Goal: Entertainment & Leisure: Consume media (video, audio)

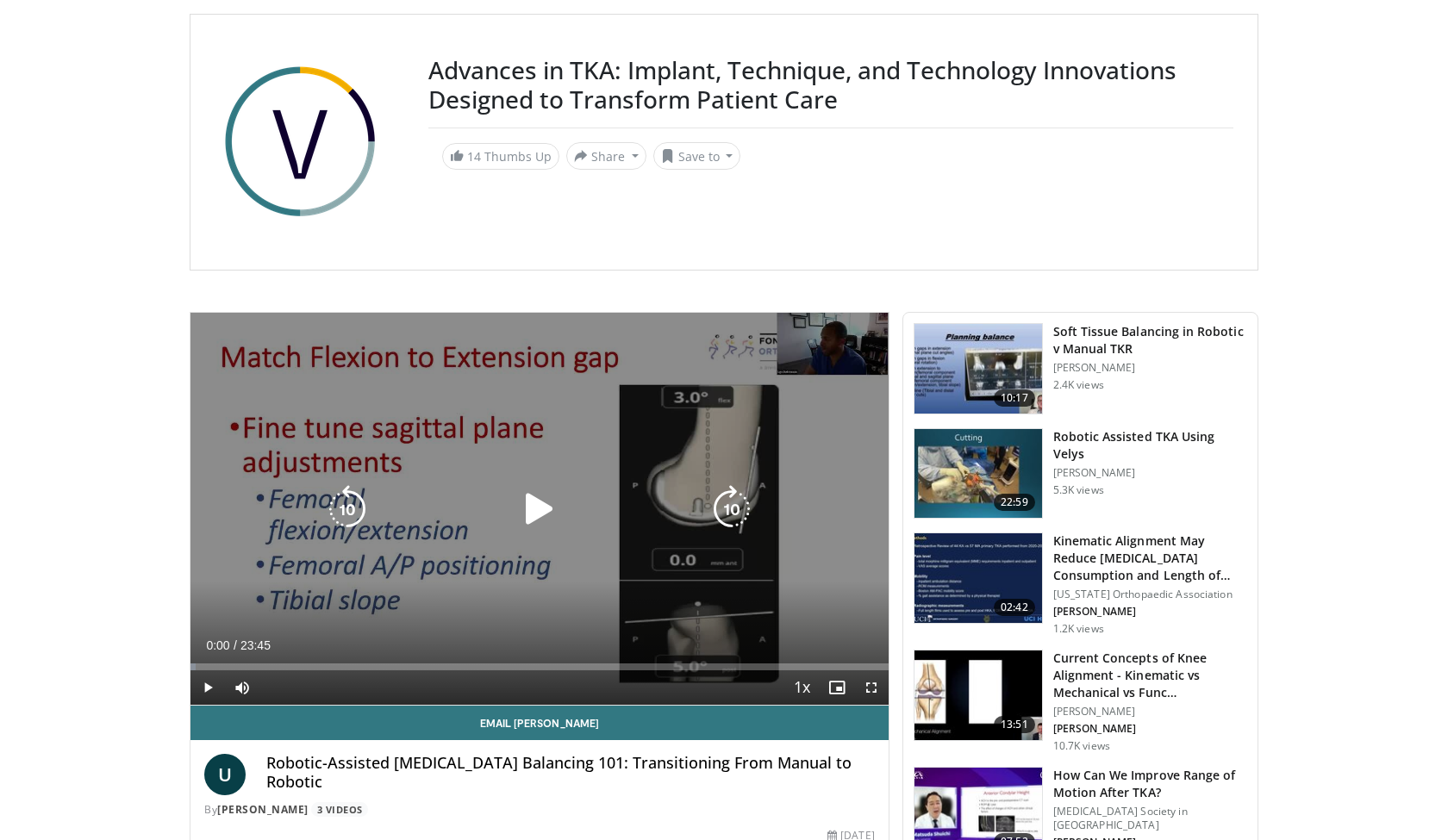
scroll to position [224, 0]
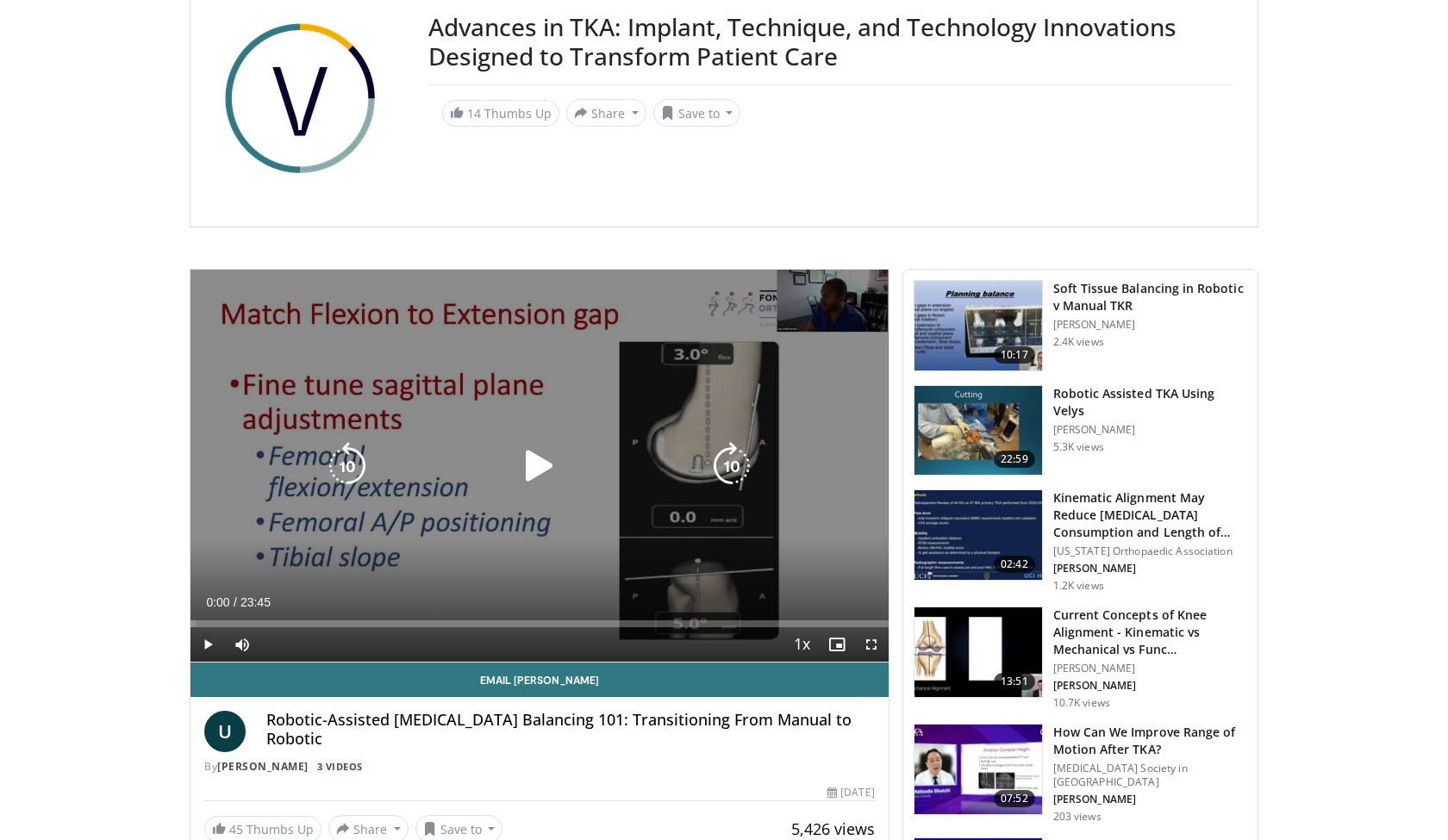
click at [547, 420] on div "10 seconds Tap to unmute" at bounding box center [540, 466] width 698 height 392
click at [545, 455] on icon "Video Player" at bounding box center [540, 467] width 49 height 49
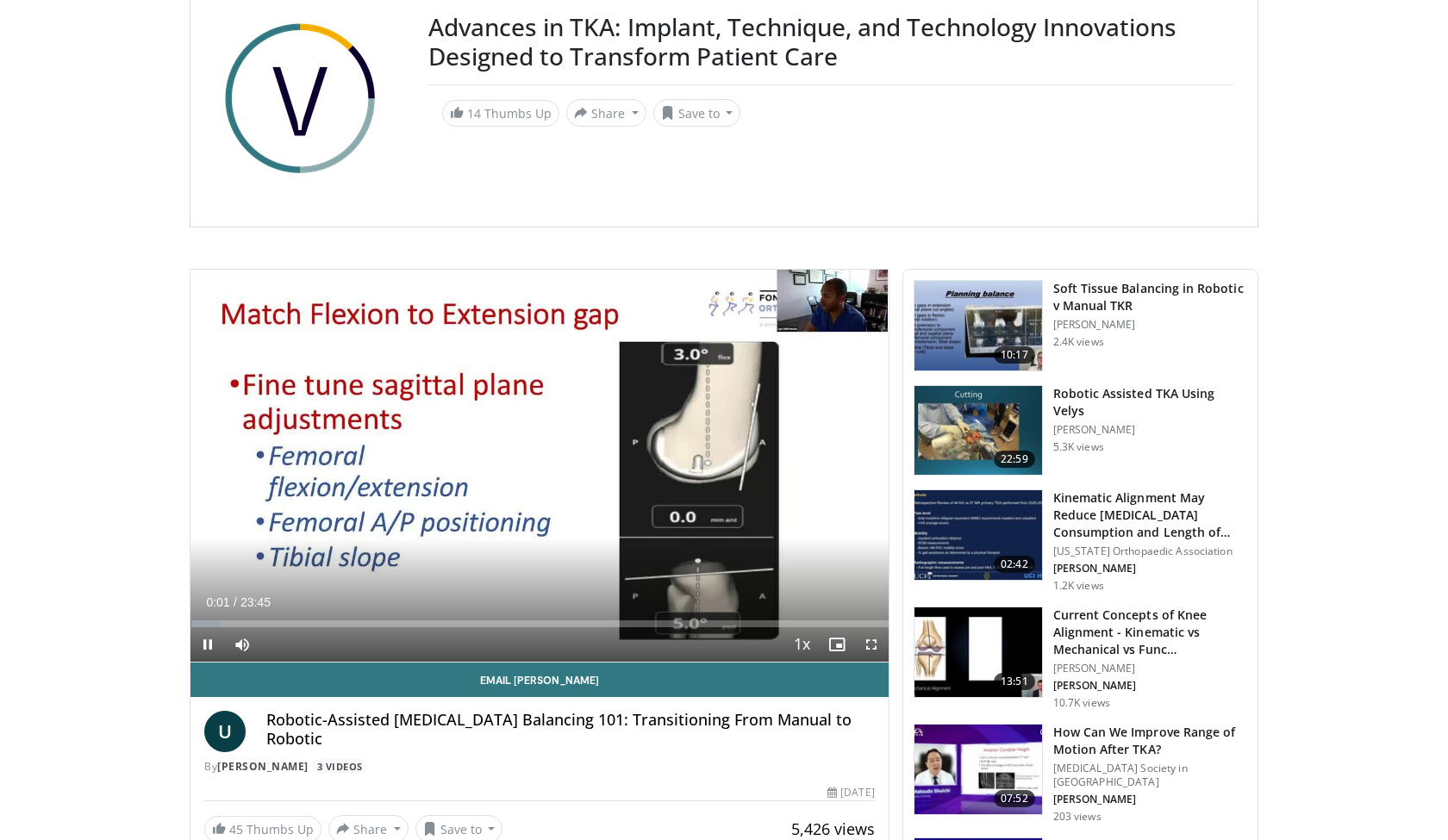
click at [714, 651] on span "Video Player" at bounding box center [871, 644] width 35 height 35
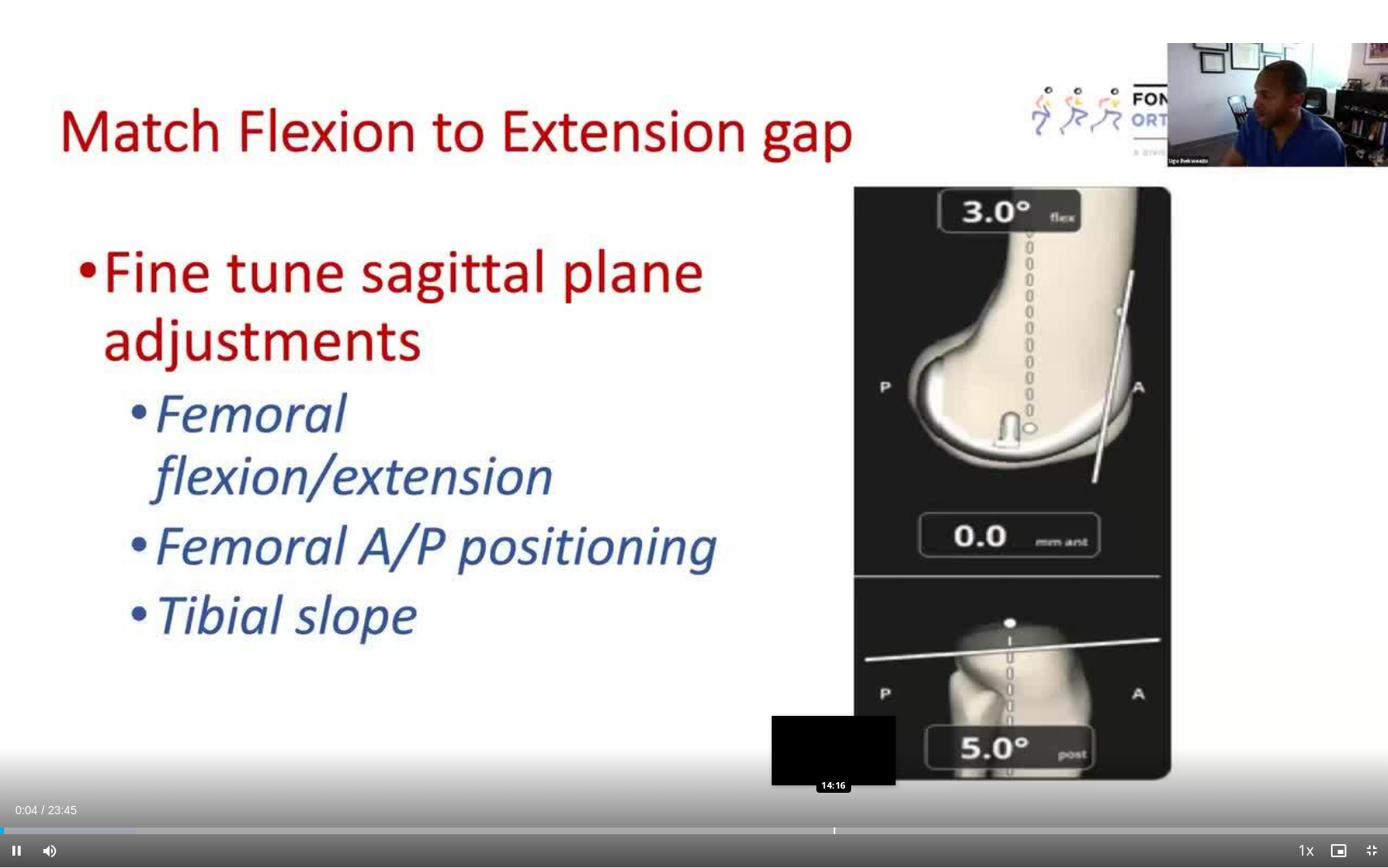
click at [685, 745] on div "Loaded : 9.81% 00:04 14:16" at bounding box center [694, 826] width 1388 height 16
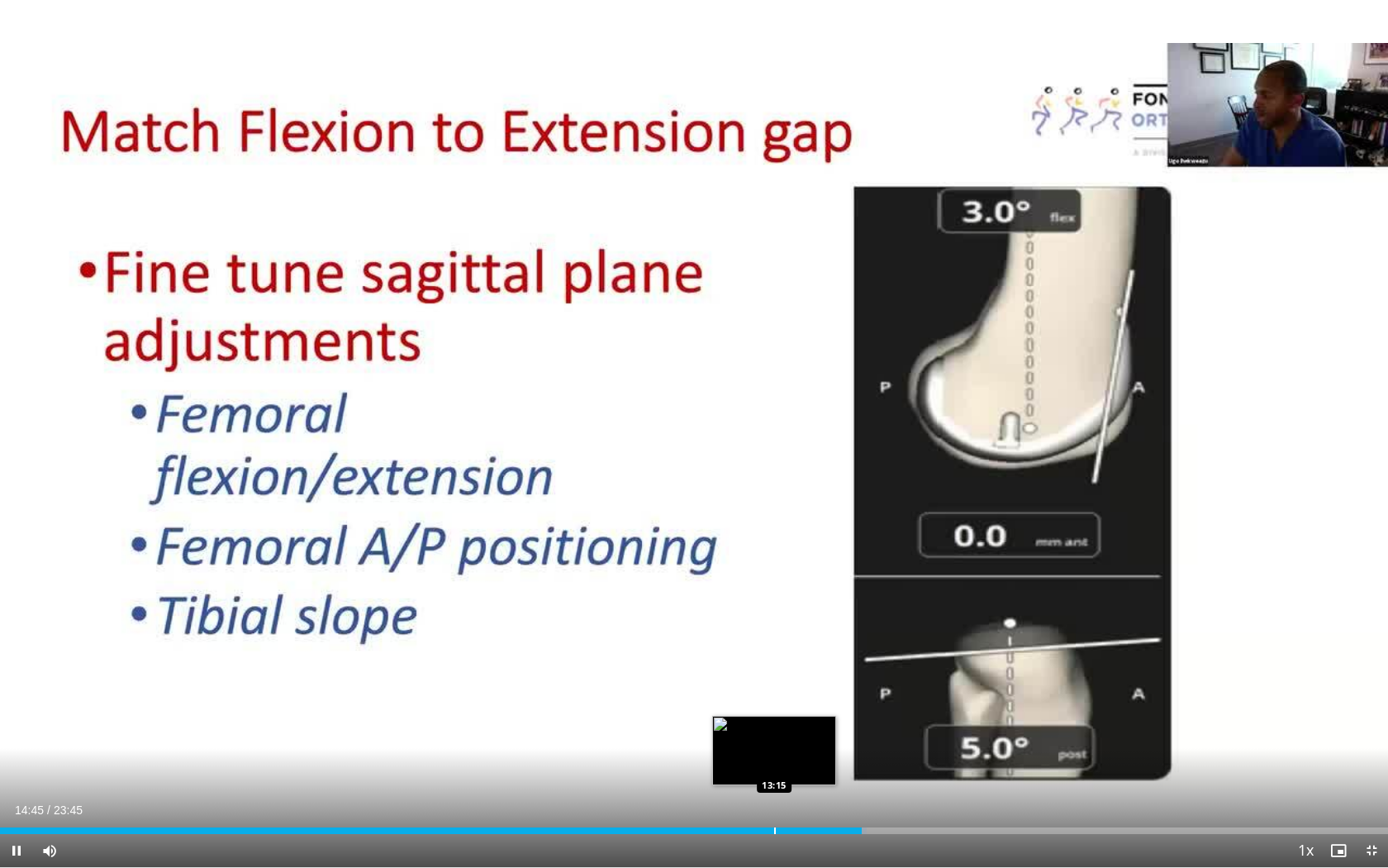
click at [685, 745] on div "Loaded : 62.42% 14:45 13:15" at bounding box center [694, 826] width 1388 height 16
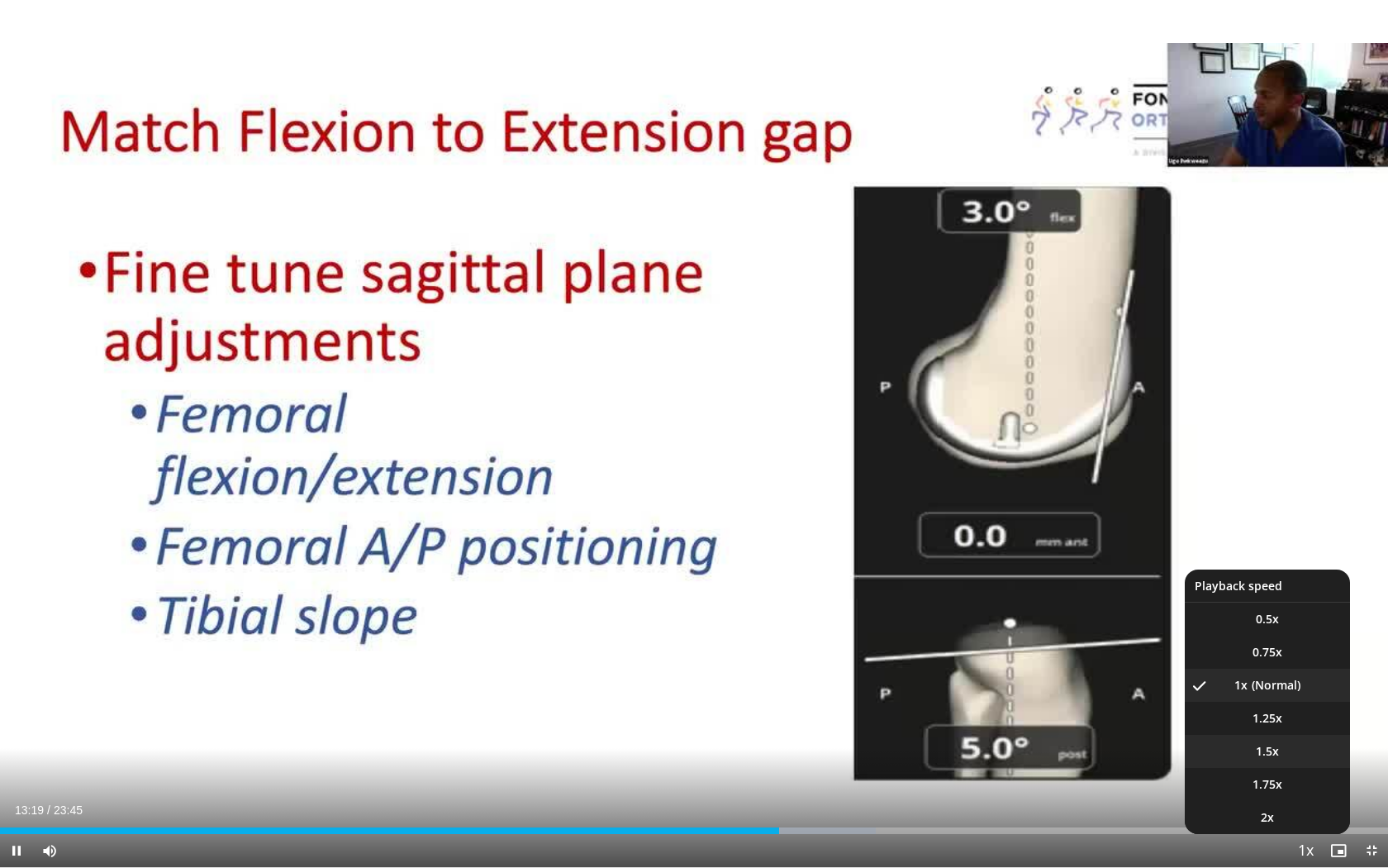
click at [685, 745] on li "1.5x" at bounding box center [1267, 751] width 166 height 33
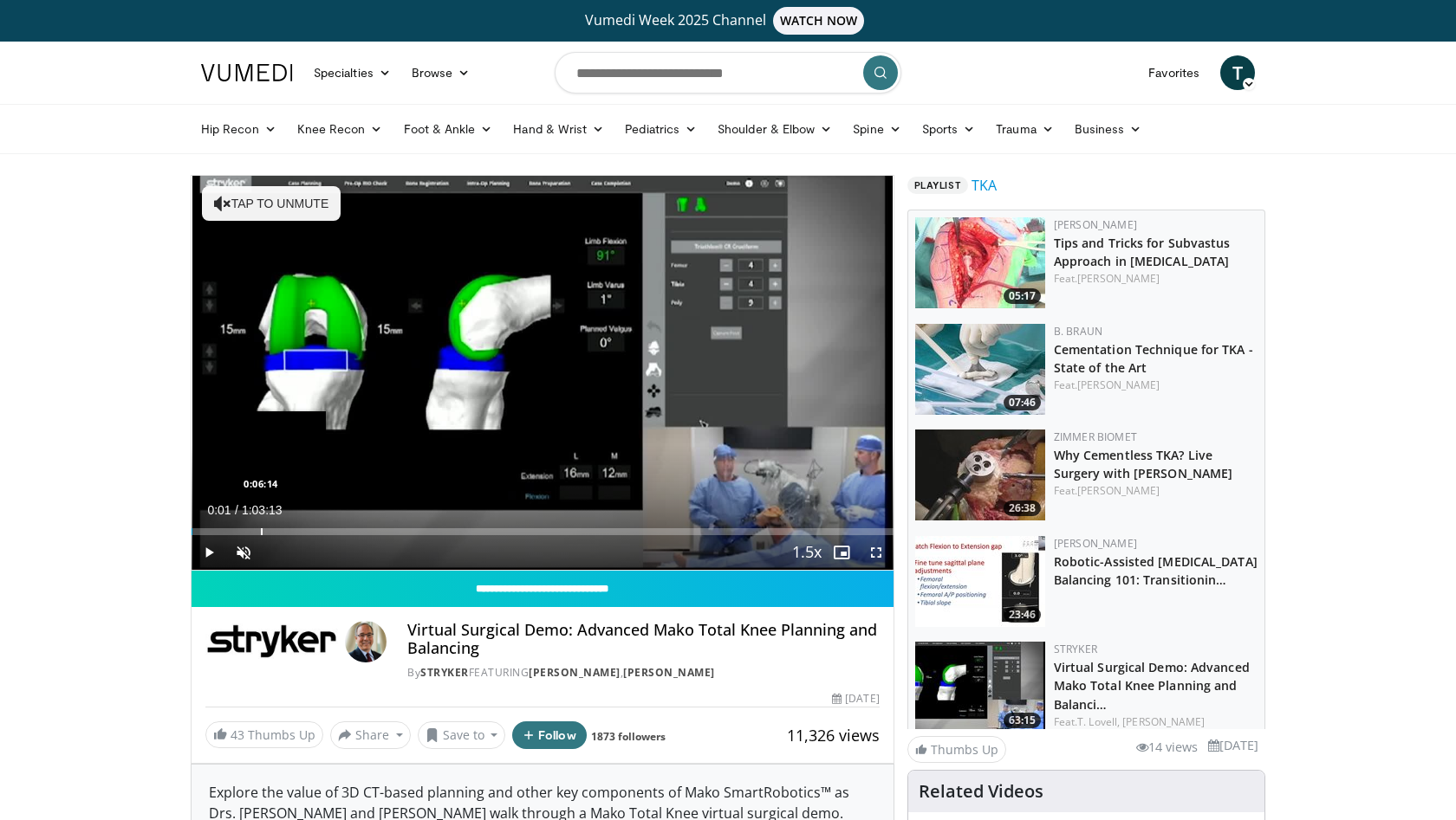
click at [262, 529] on div "Progress Bar" at bounding box center [262, 531] width 2 height 7
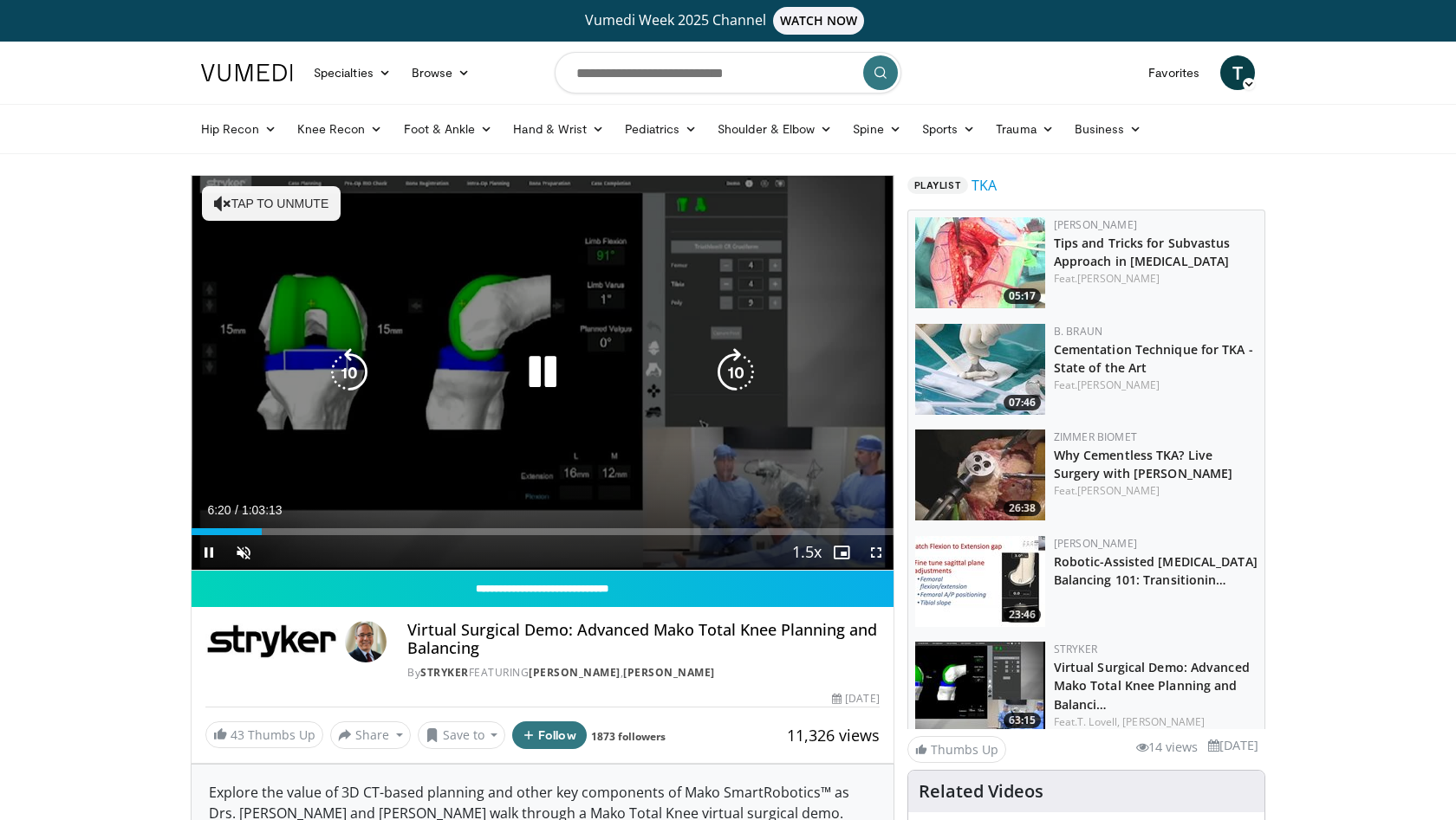
click at [353, 441] on div "10 seconds Tap to unmute" at bounding box center [543, 372] width 702 height 394
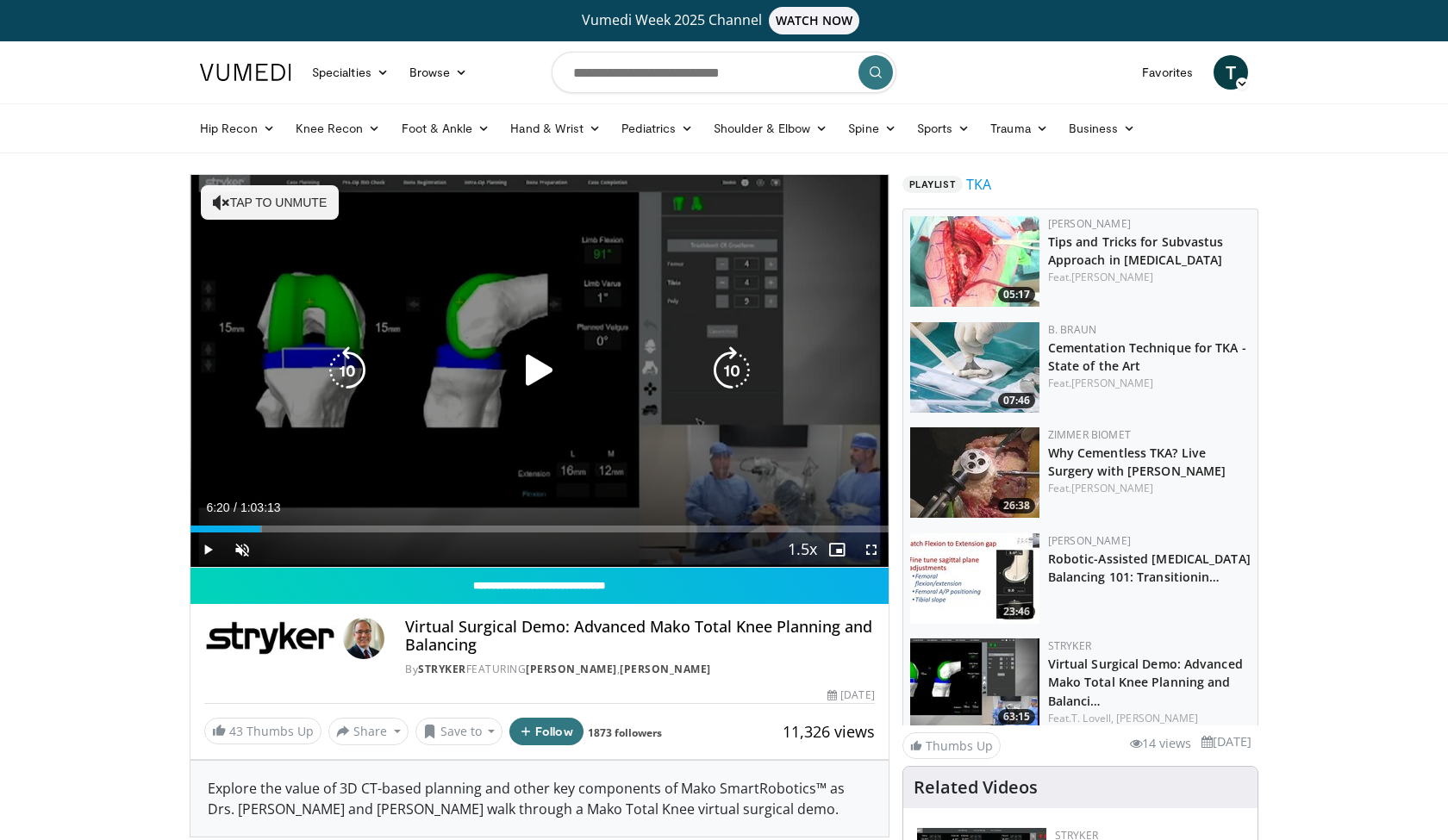
click at [444, 428] on div "10 seconds Tap to unmute" at bounding box center [540, 371] width 698 height 392
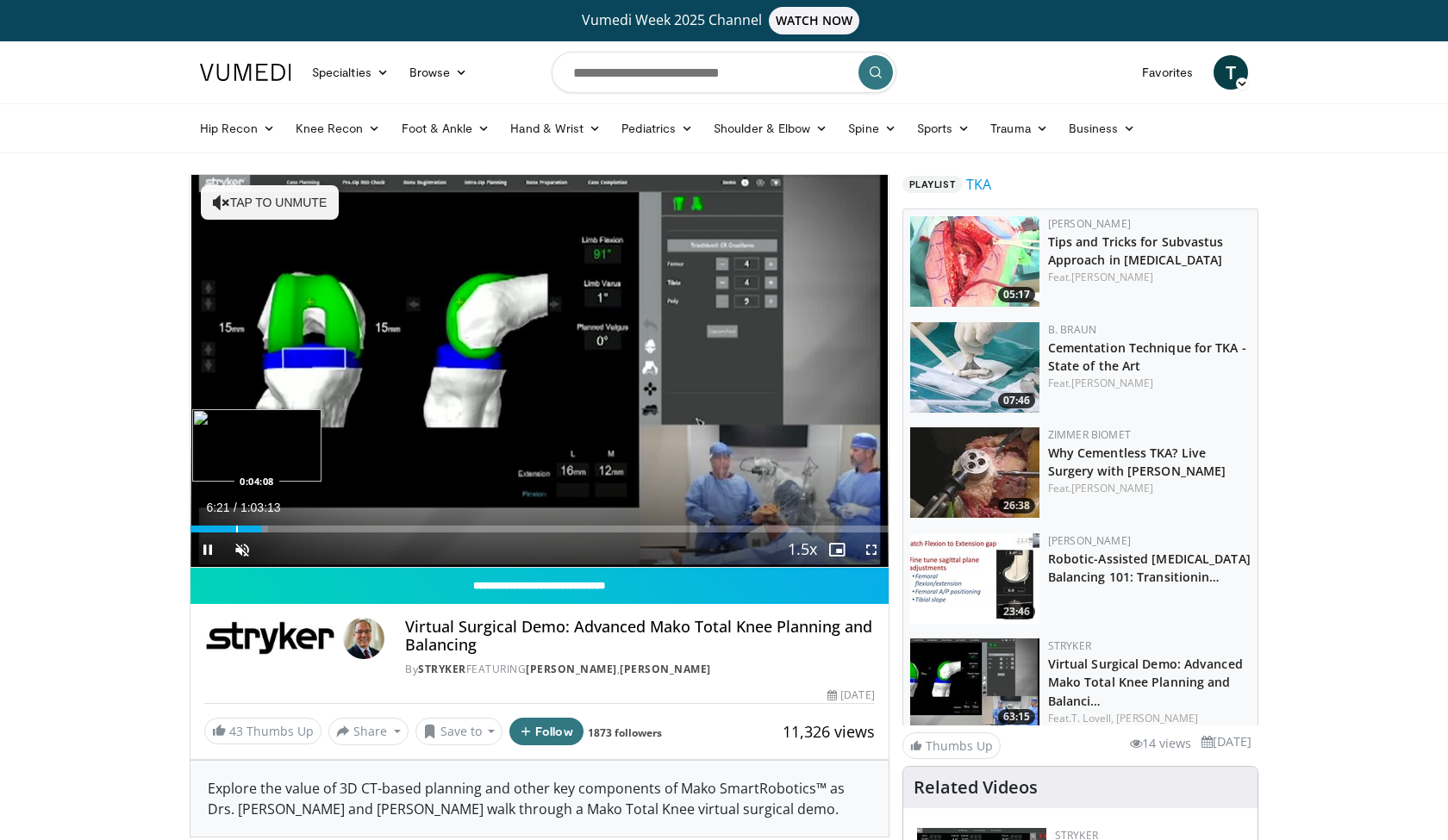
click at [236, 526] on div "Progress Bar" at bounding box center [237, 528] width 2 height 7
click at [246, 547] on span "Video Player" at bounding box center [242, 550] width 35 height 35
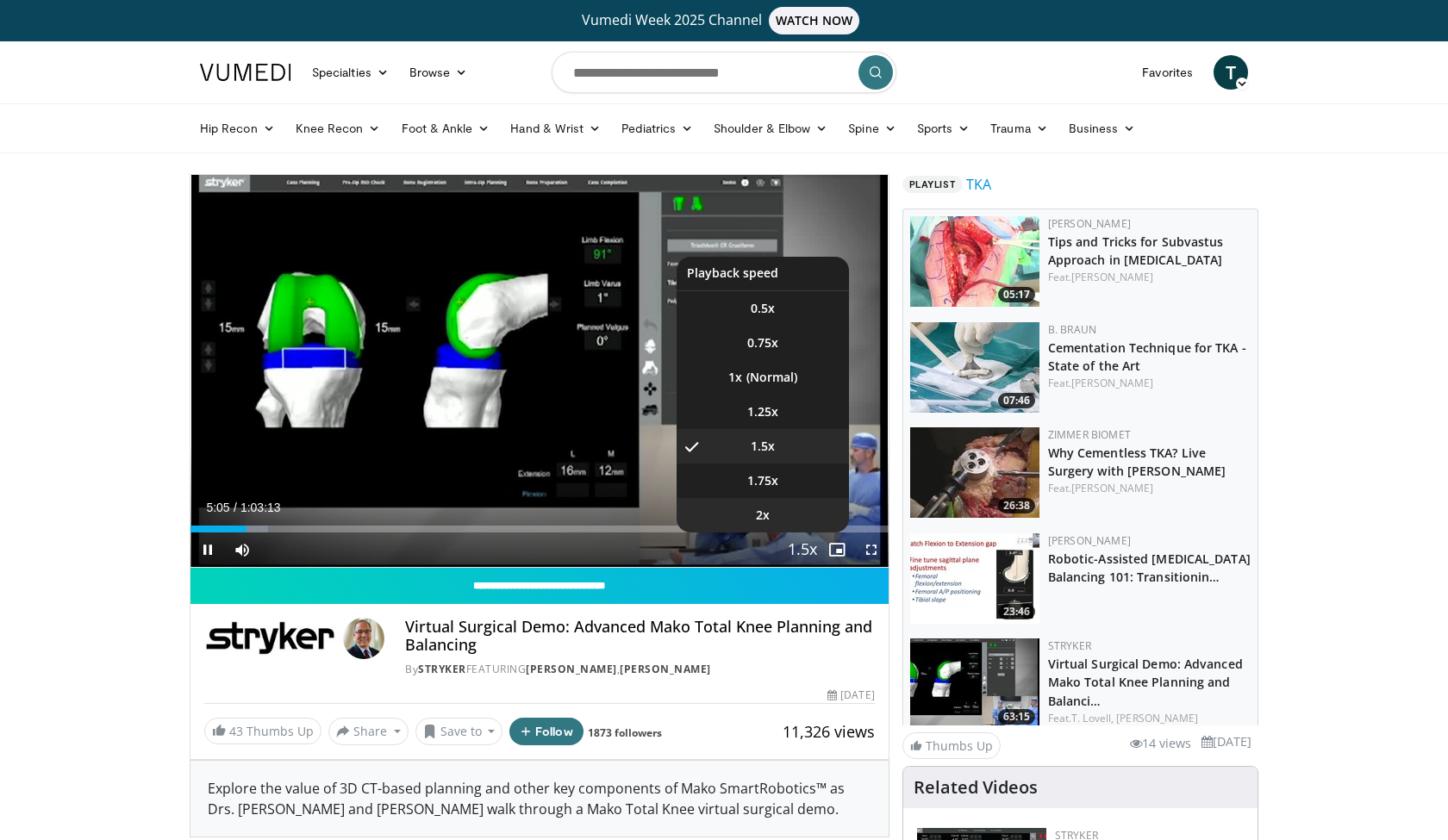
click at [796, 530] on div "10 seconds Tap to unmute" at bounding box center [540, 371] width 698 height 392
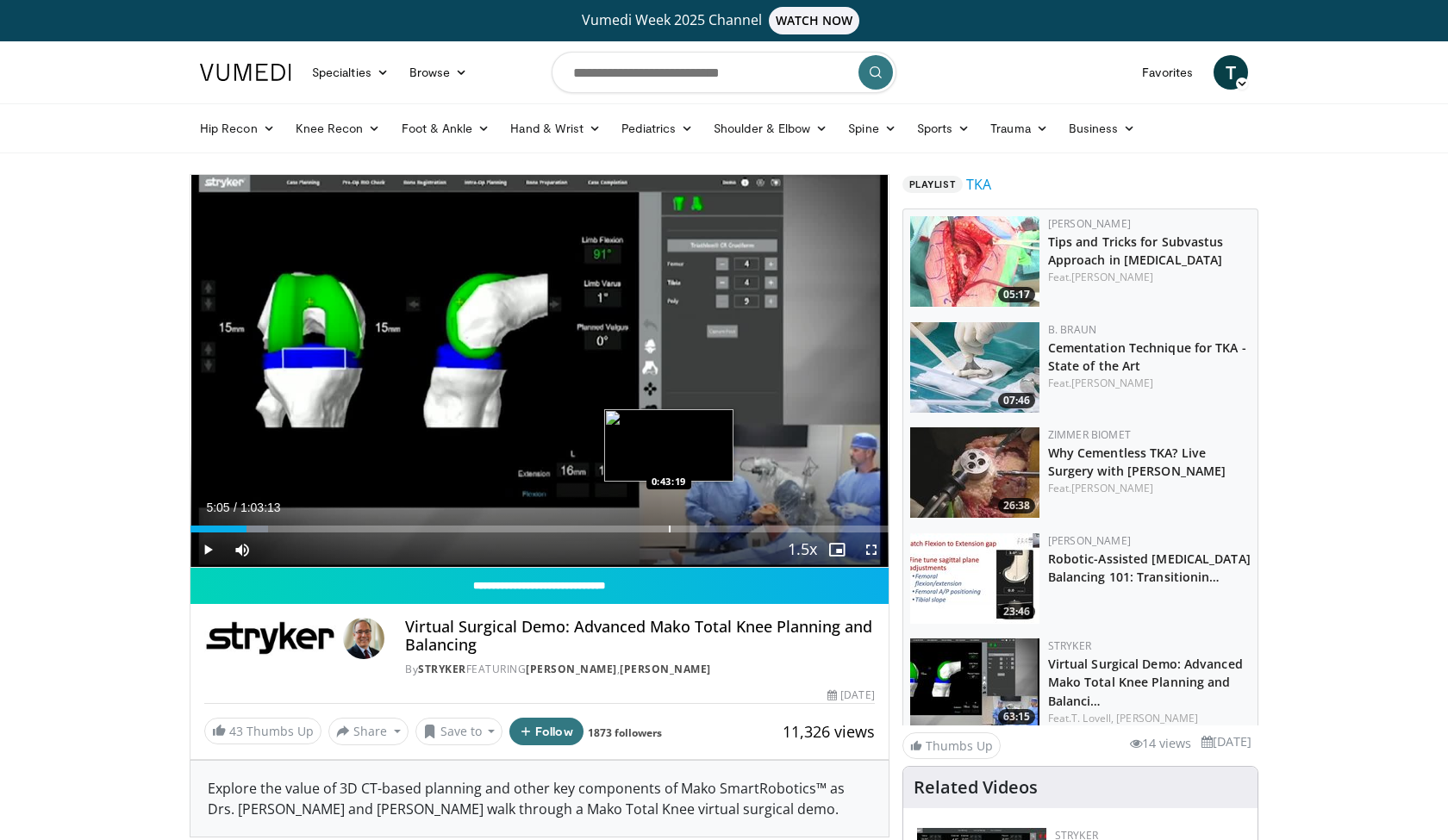
click at [669, 530] on div "Progress Bar" at bounding box center [670, 528] width 2 height 7
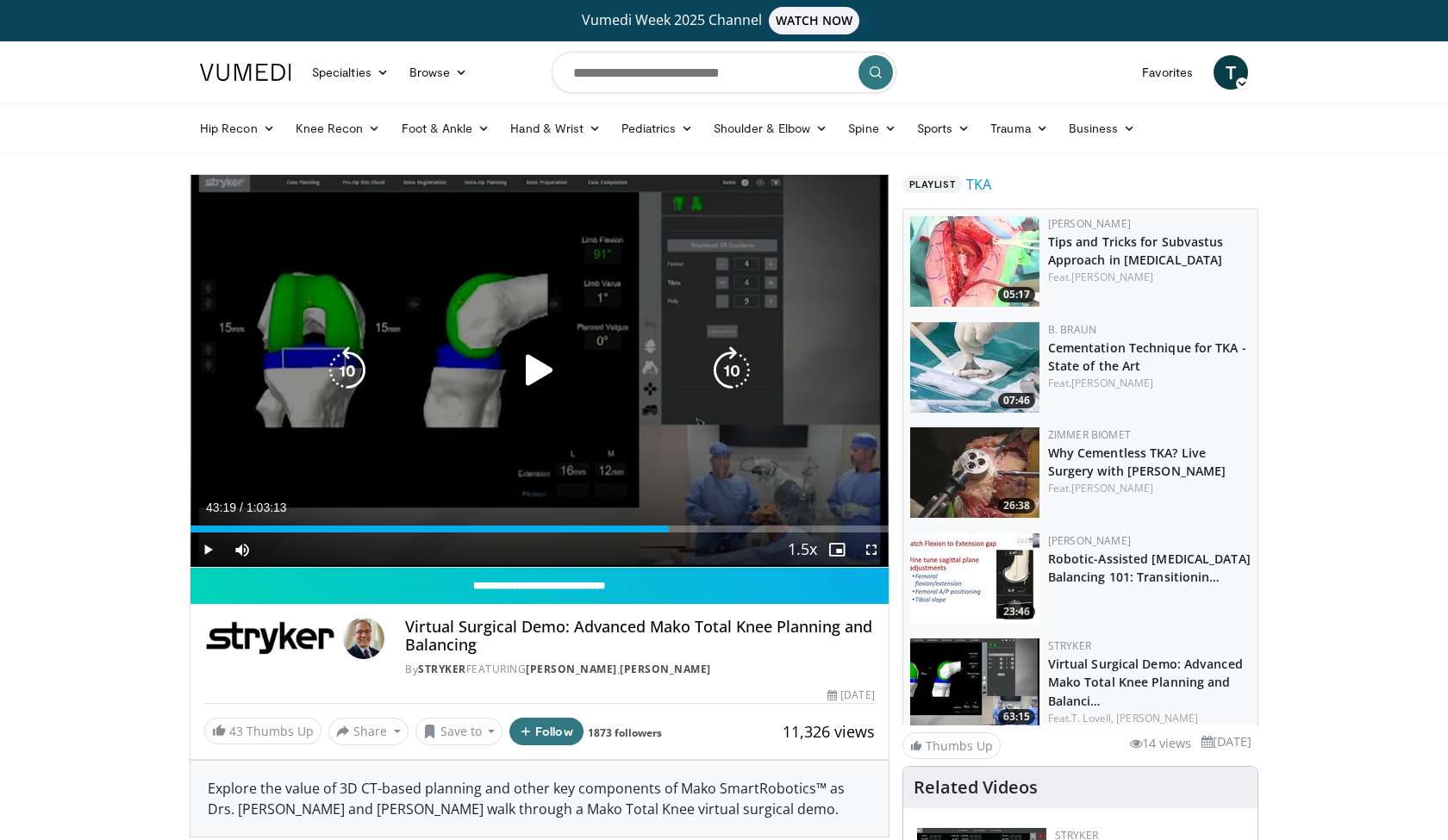
click at [612, 460] on div "10 seconds Tap to unmute" at bounding box center [540, 371] width 698 height 392
click at [566, 428] on div "10 seconds Tap to unmute" at bounding box center [540, 371] width 698 height 392
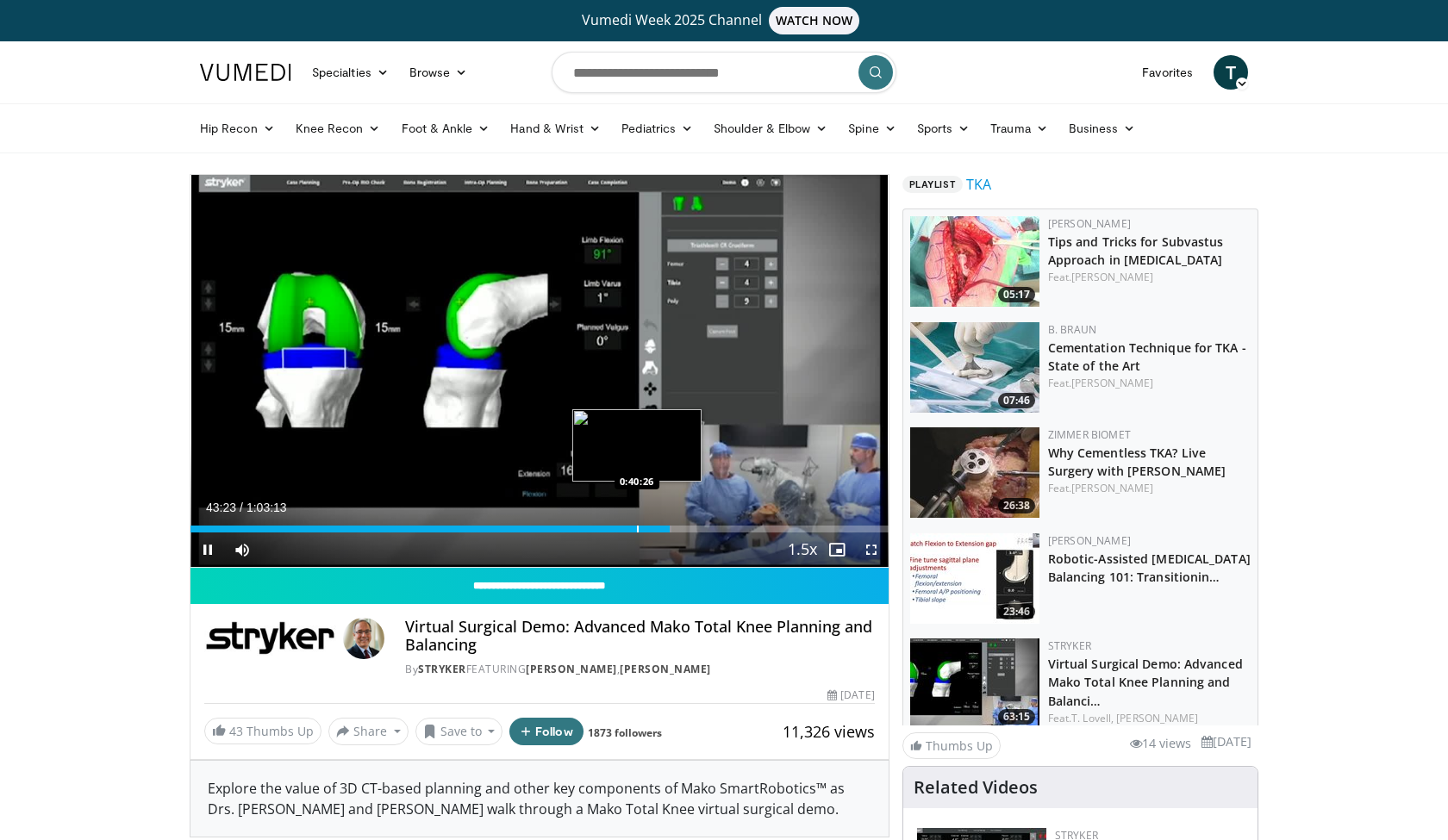
click at [637, 530] on div "Progress Bar" at bounding box center [638, 528] width 2 height 7
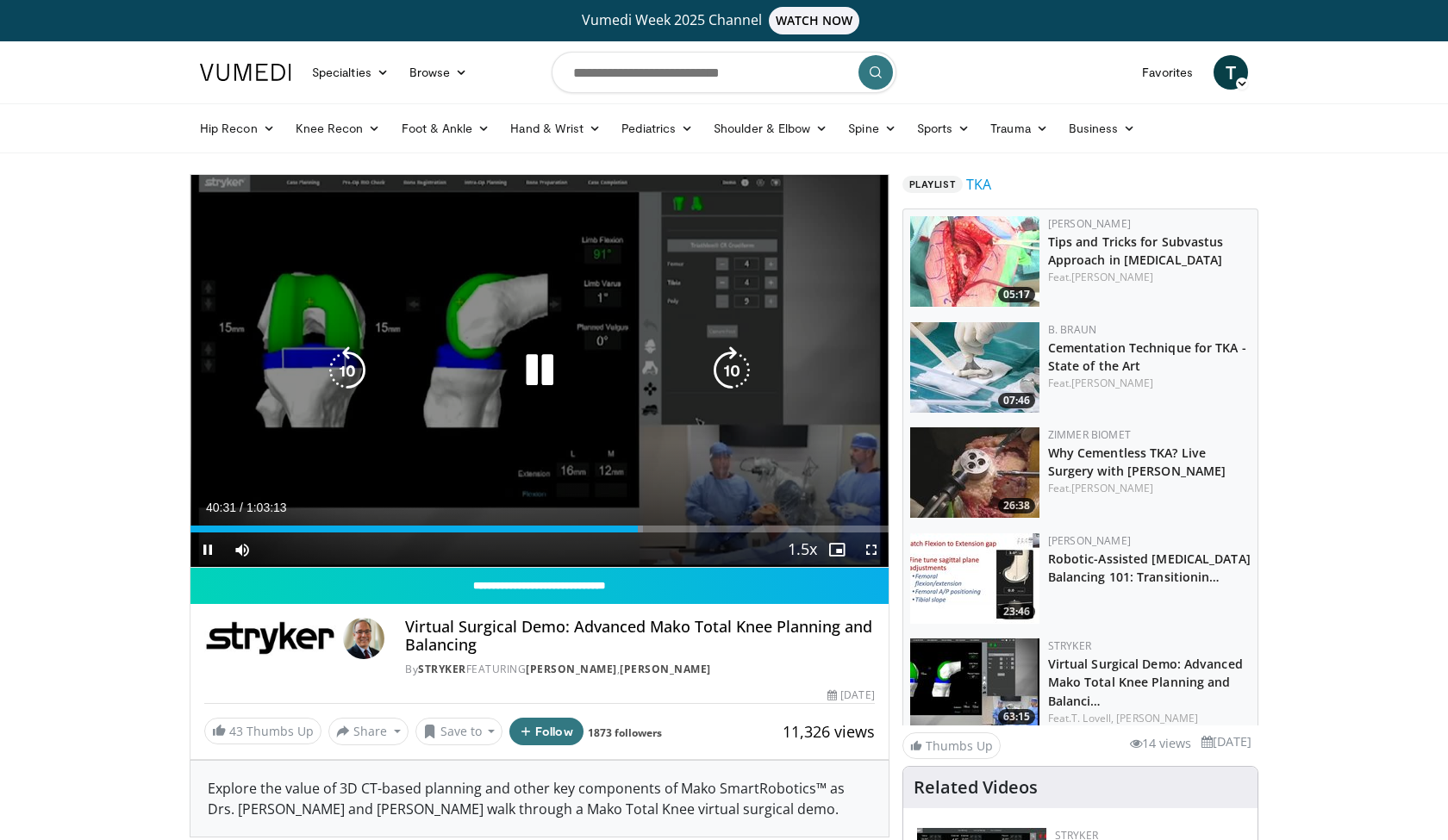
click at [540, 241] on div "10 seconds Tap to unmute" at bounding box center [540, 371] width 698 height 392
